Goal: Transaction & Acquisition: Purchase product/service

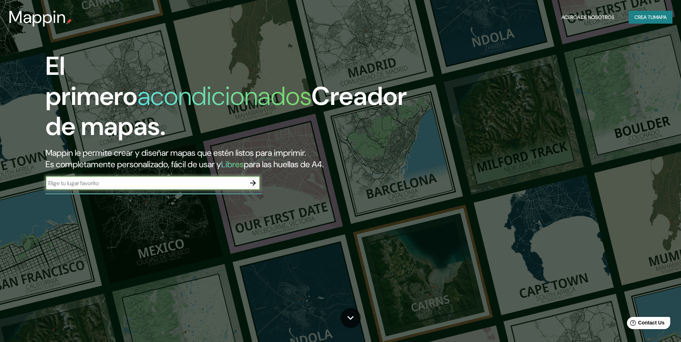
click at [649, 19] on button "Crea tu Mapa" at bounding box center [651, 17] width 44 height 13
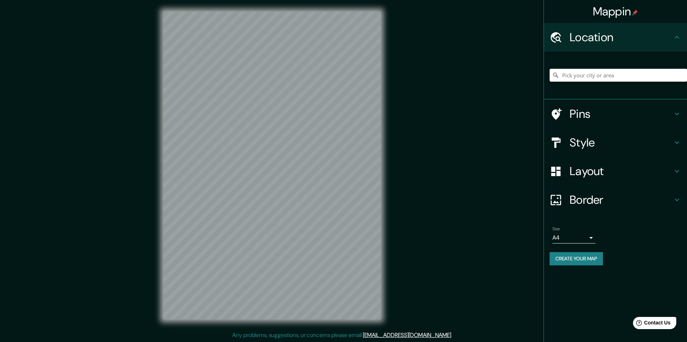
click at [608, 74] on input "Pick your city or area" at bounding box center [618, 75] width 137 height 13
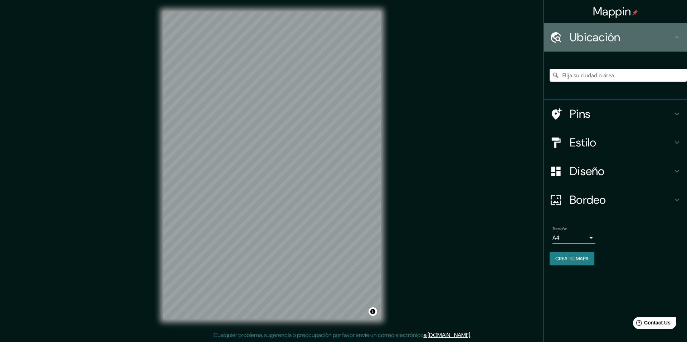
click at [588, 34] on h4 "Ubicación" at bounding box center [621, 37] width 103 height 14
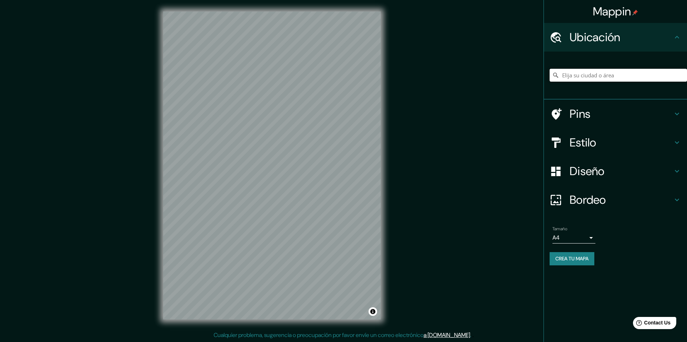
click at [575, 77] on input "Elija su ciudad o área" at bounding box center [618, 75] width 137 height 13
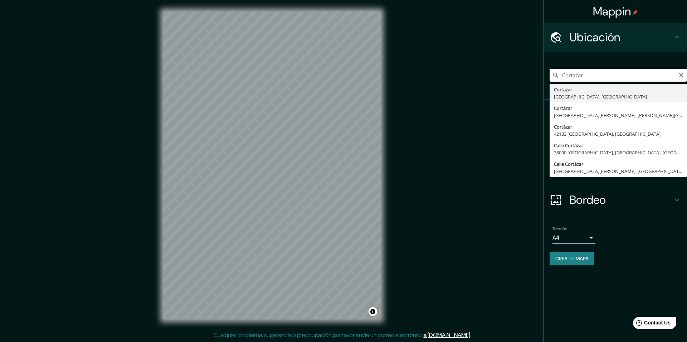
type input "[GEOGRAPHIC_DATA], [GEOGRAPHIC_DATA], [GEOGRAPHIC_DATA]"
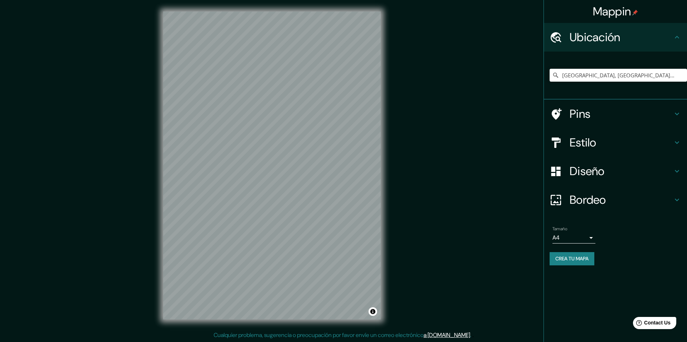
click at [678, 172] on icon at bounding box center [677, 171] width 9 height 9
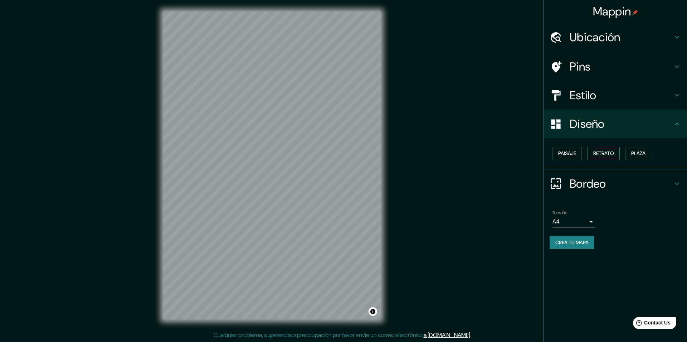
click at [612, 156] on button "Retrato" at bounding box center [604, 153] width 32 height 13
click at [675, 37] on icon at bounding box center [677, 37] width 9 height 9
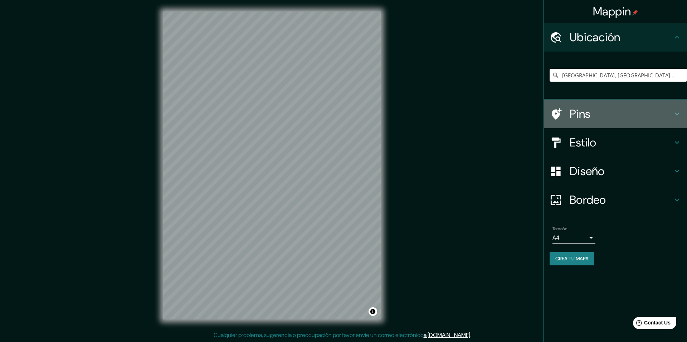
click at [675, 113] on icon at bounding box center [677, 114] width 9 height 9
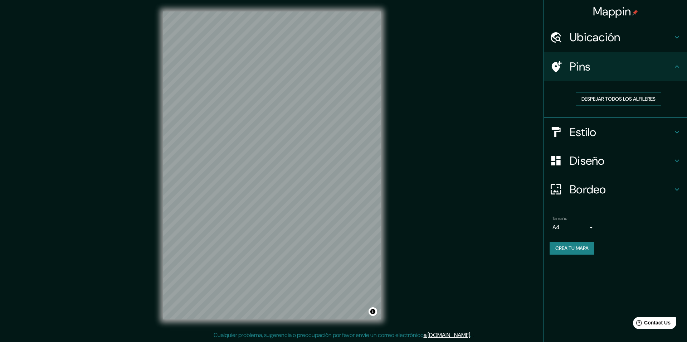
click at [671, 135] on h4 "Estilo" at bounding box center [621, 132] width 103 height 14
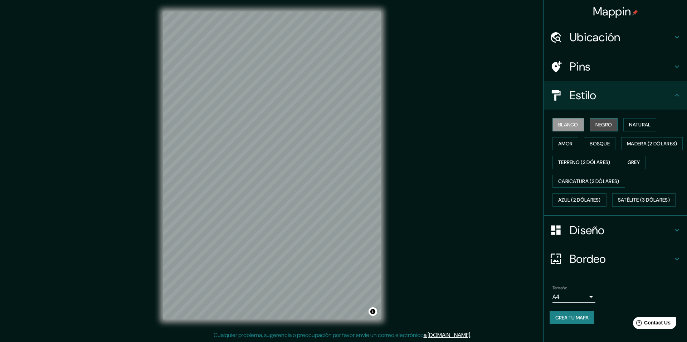
click at [607, 125] on button "Negro" at bounding box center [604, 124] width 28 height 13
click at [643, 128] on button "Natural" at bounding box center [639, 124] width 33 height 13
click at [572, 145] on button "Amor" at bounding box center [566, 143] width 26 height 13
click at [673, 234] on icon at bounding box center [677, 230] width 9 height 9
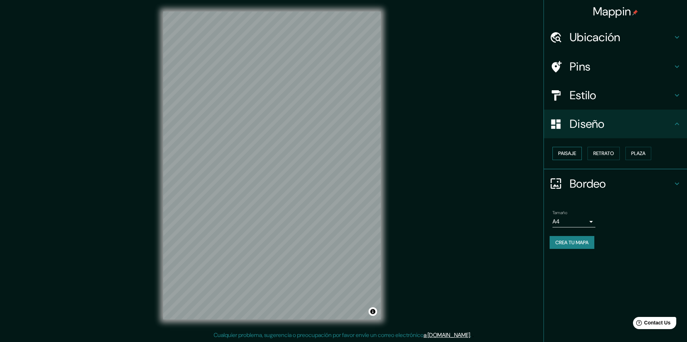
click at [571, 150] on button "Paisaje" at bounding box center [567, 153] width 29 height 13
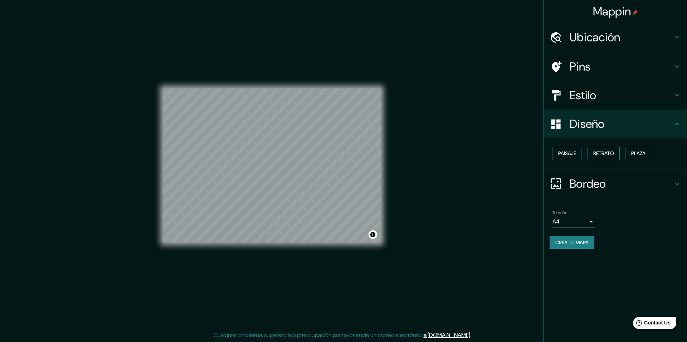
click at [607, 156] on button "Retrato" at bounding box center [604, 153] width 32 height 13
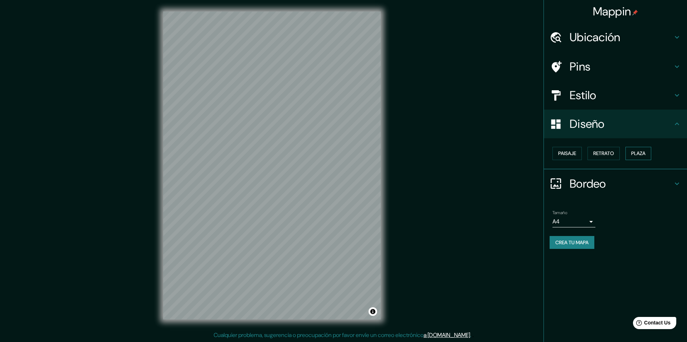
click at [642, 154] on button "Plaza" at bounding box center [639, 153] width 26 height 13
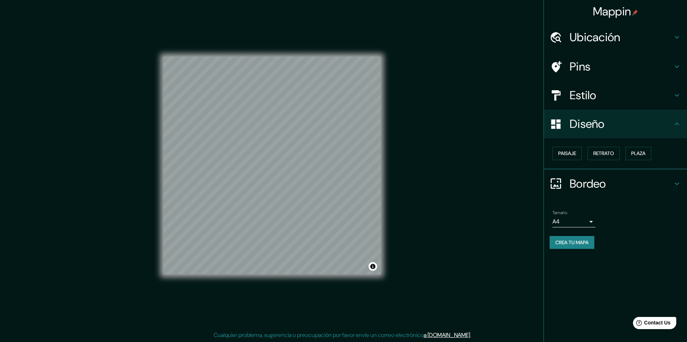
click at [589, 224] on body "Mappin Ubicación Cortazar, [GEOGRAPHIC_DATA], [GEOGRAPHIC_DATA] Pins Estilo Dis…" at bounding box center [343, 171] width 687 height 342
click at [575, 249] on li "A3" at bounding box center [574, 249] width 43 height 13
type input "a4"
click at [681, 94] on div "Estilo" at bounding box center [615, 95] width 143 height 29
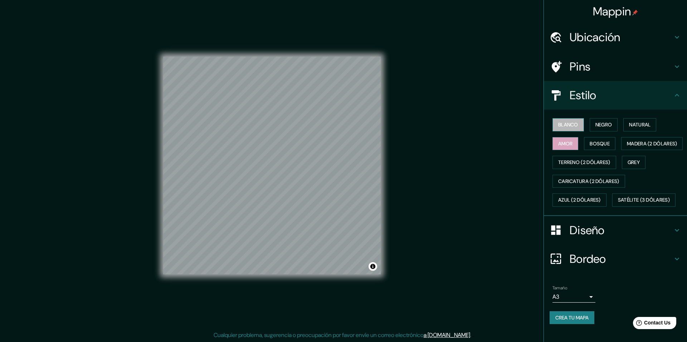
click at [575, 128] on button "Blanco" at bounding box center [568, 124] width 31 height 13
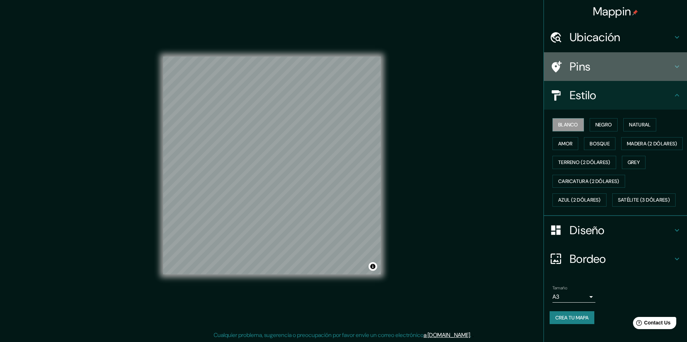
click at [643, 63] on h4 "Pins" at bounding box center [621, 66] width 103 height 14
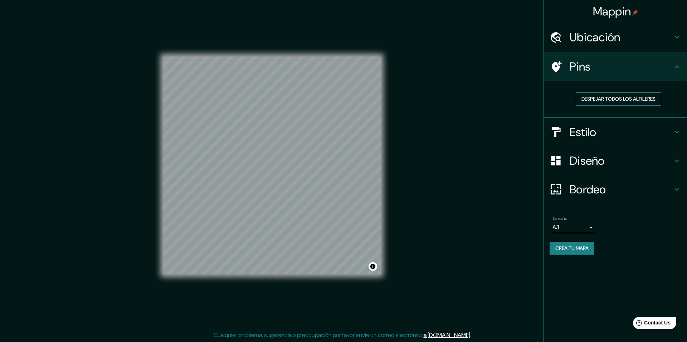
click at [646, 97] on button "Despejar todos los alfileres" at bounding box center [619, 98] width 86 height 13
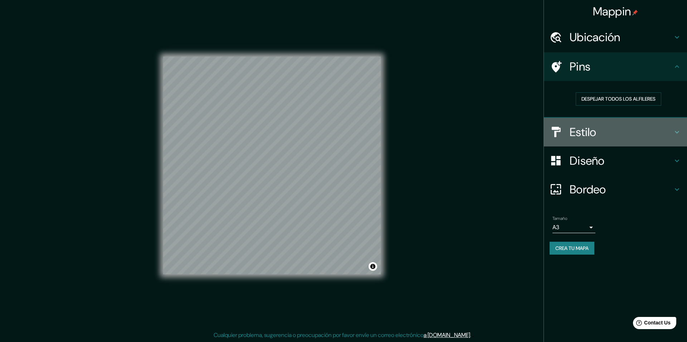
click at [652, 133] on h4 "Estilo" at bounding box center [621, 132] width 103 height 14
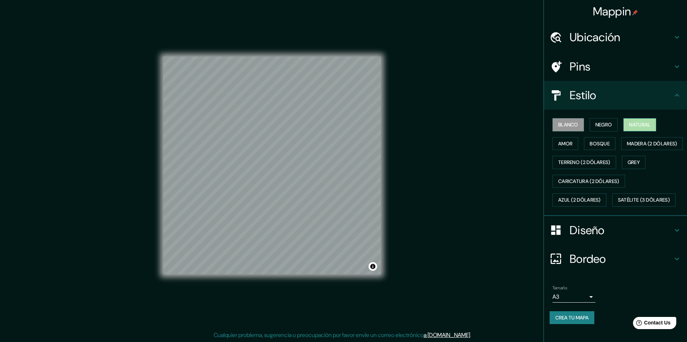
click at [650, 126] on button "Natural" at bounding box center [639, 124] width 33 height 13
